Goal: Transaction & Acquisition: Purchase product/service

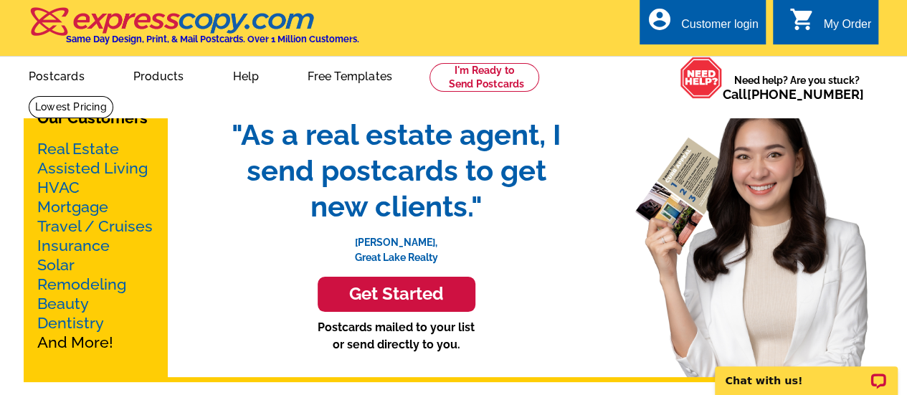
click at [589, 146] on div "Our Customers Real Estate Assisted Living HVAC Mortgage Travel / Cruises Insura…" at bounding box center [454, 238] width 860 height 287
click at [70, 146] on link "Real Estate" at bounding box center [78, 149] width 82 height 18
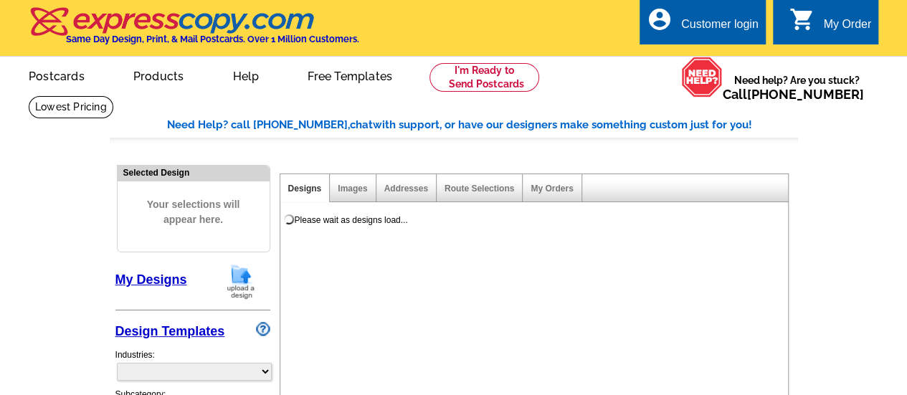
select select "785"
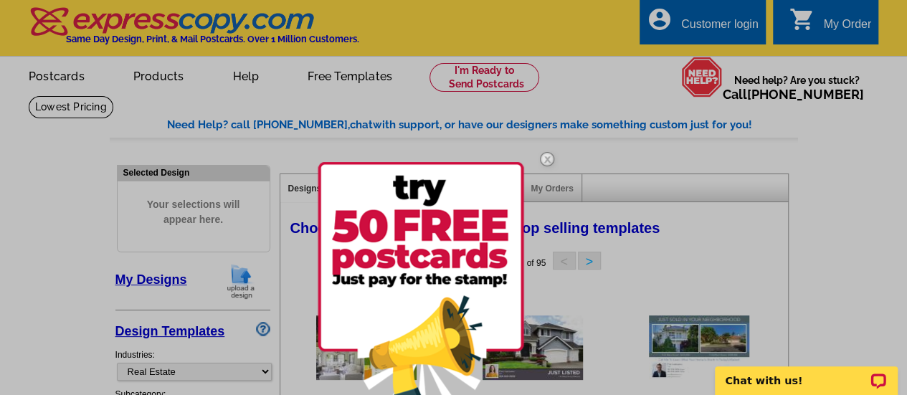
click at [159, 78] on div at bounding box center [453, 197] width 907 height 395
click at [545, 155] on img at bounding box center [547, 159] width 42 height 42
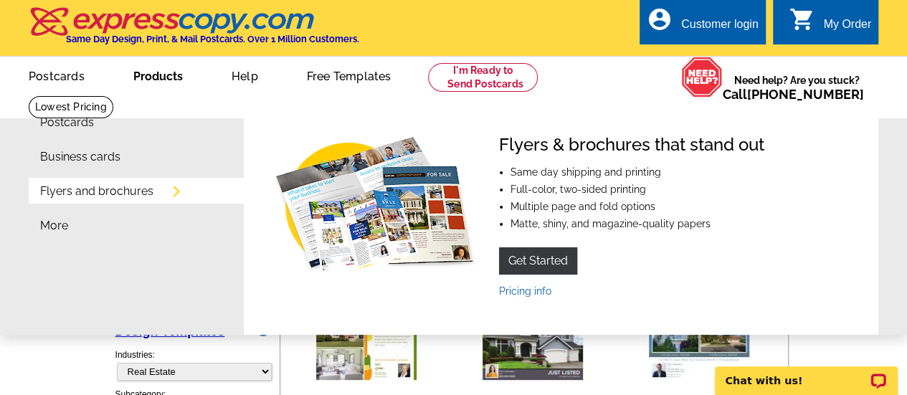
click at [153, 196] on link "Flyers and brochures" at bounding box center [96, 191] width 113 height 11
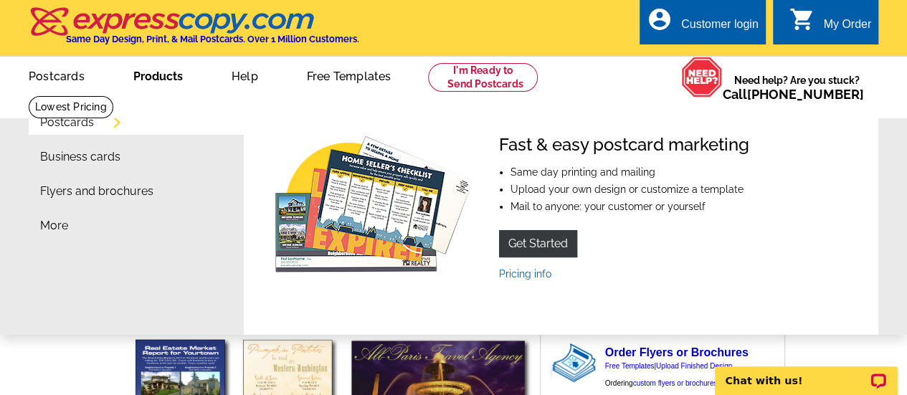
click at [59, 231] on link "More" at bounding box center [54, 225] width 28 height 11
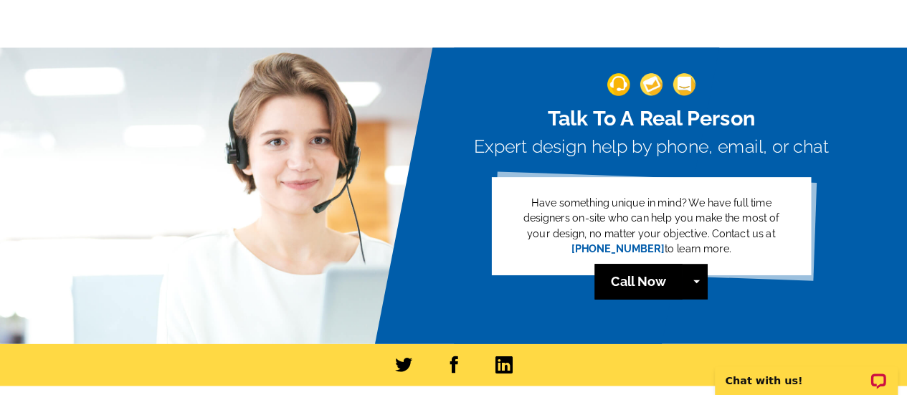
scroll to position [1402, 0]
